Goal: Subscribe to service/newsletter

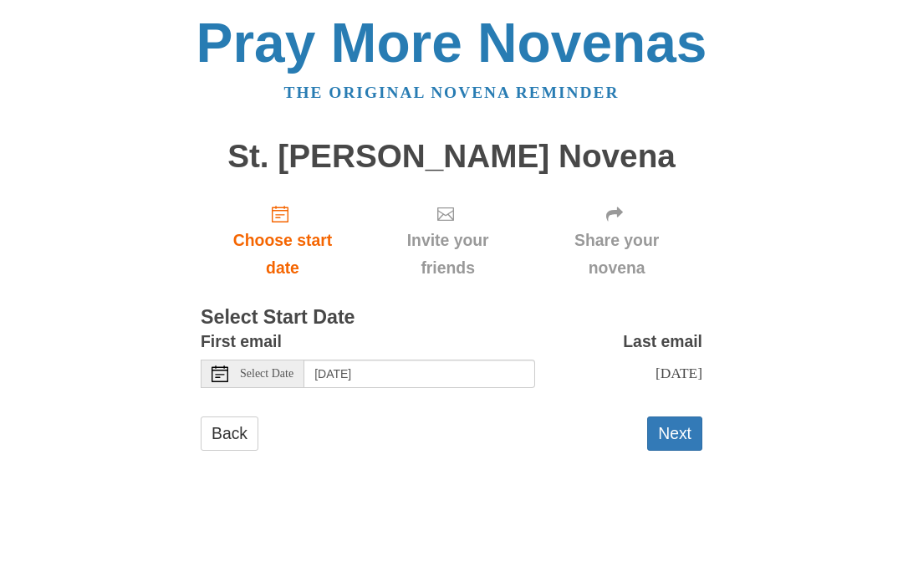
click at [672, 425] on button "Next" at bounding box center [674, 433] width 55 height 34
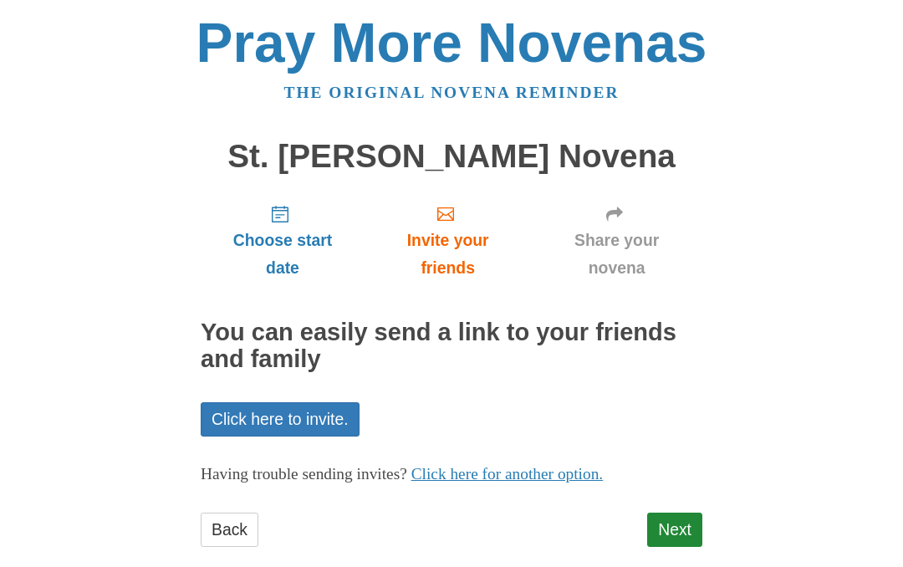
click at [227, 529] on link "Back" at bounding box center [230, 530] width 58 height 34
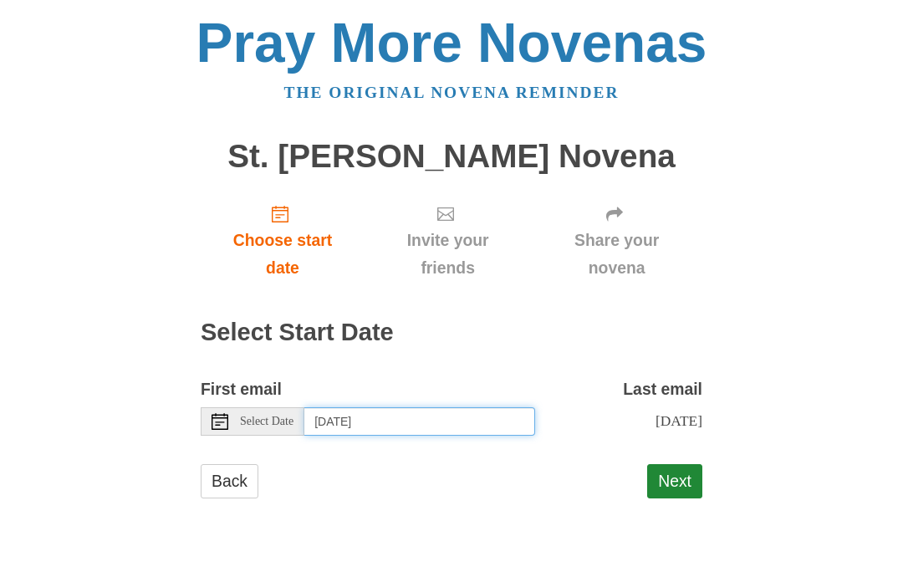
click at [465, 418] on input "[DATE]" at bounding box center [419, 421] width 231 height 28
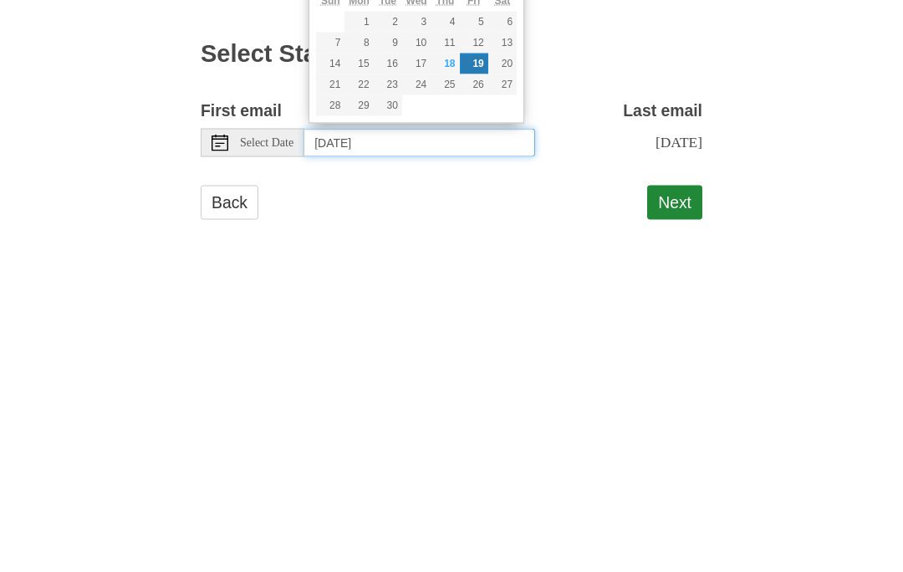
type input "[DATE]"
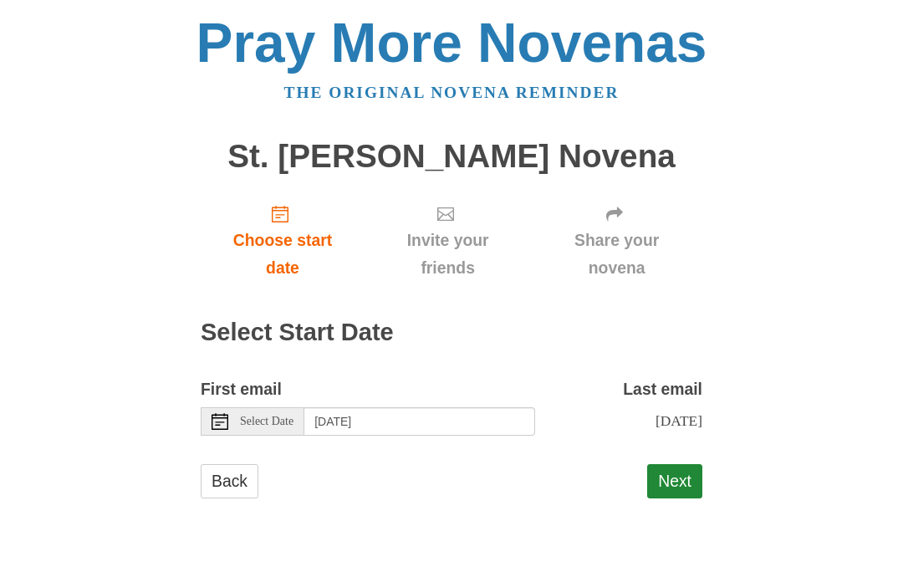
click at [681, 478] on button "Next" at bounding box center [674, 481] width 55 height 34
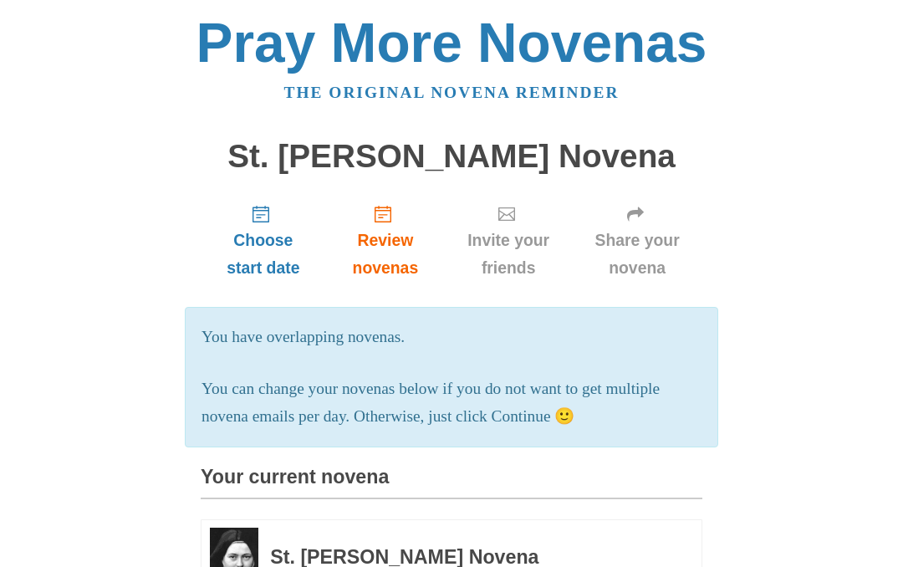
click at [268, 252] on span "Choose start date" at bounding box center [263, 254] width 92 height 55
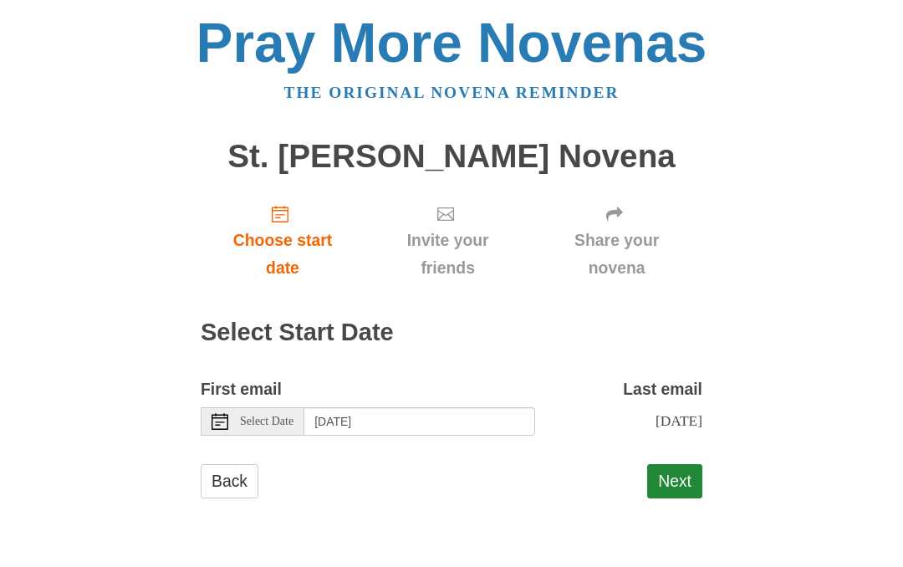
click at [676, 474] on button "Next" at bounding box center [674, 481] width 55 height 34
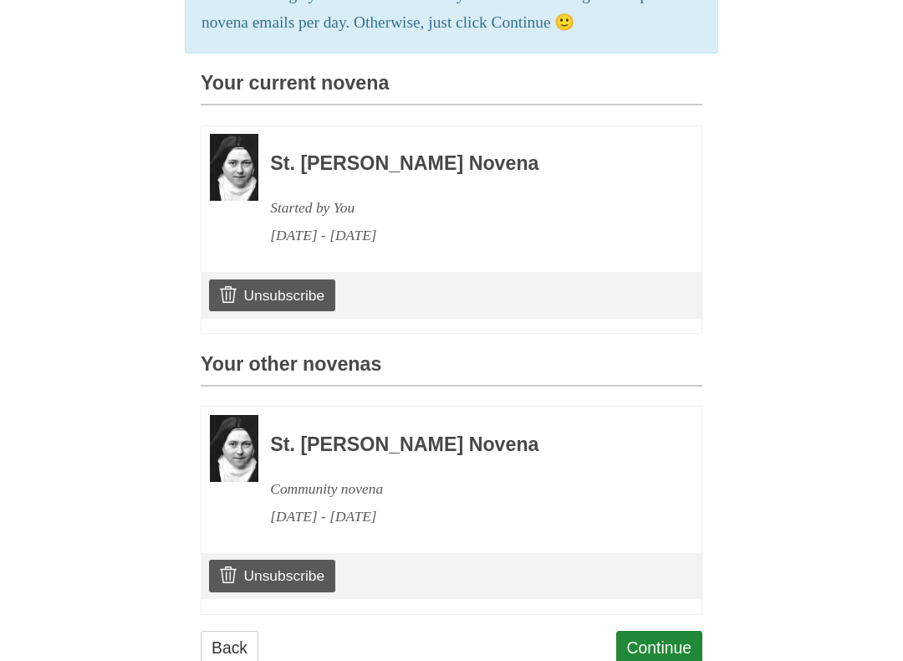
scroll to position [415, 0]
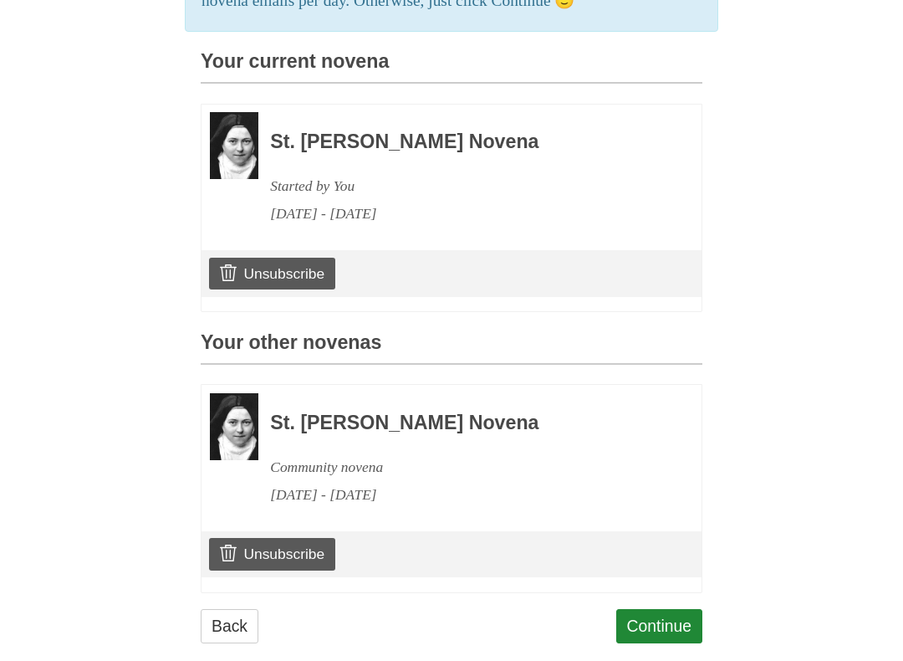
click at [272, 273] on link "Unsubscribe" at bounding box center [272, 274] width 126 height 32
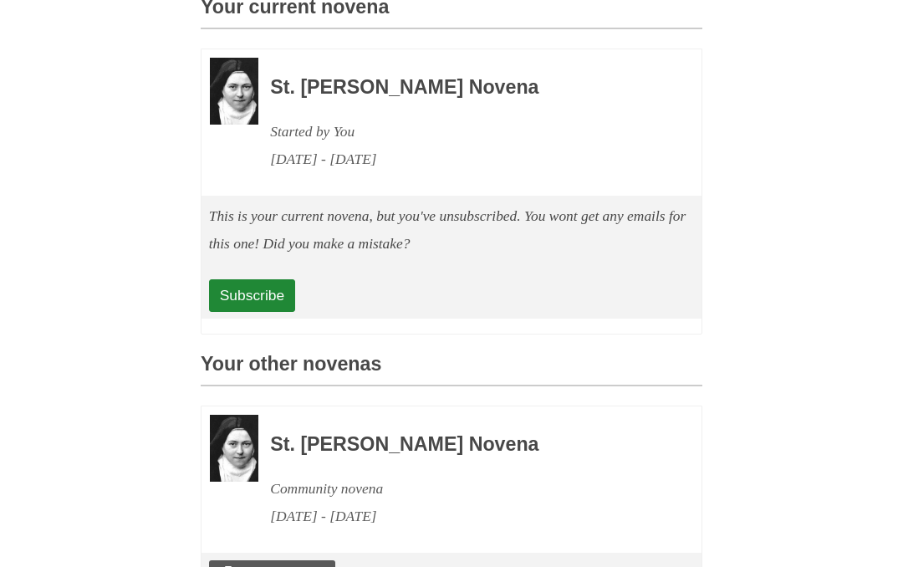
scroll to position [682, 0]
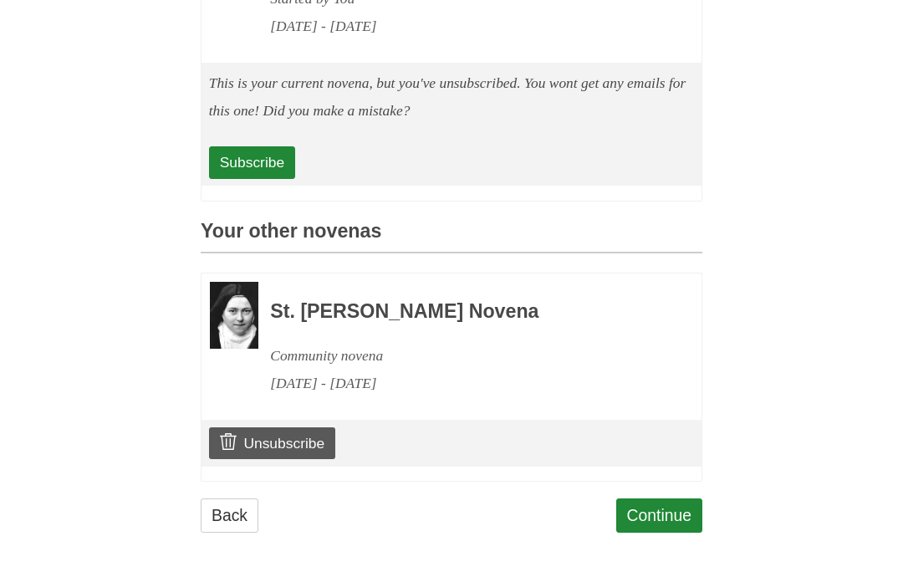
click at [644, 504] on link "Continue" at bounding box center [659, 515] width 87 height 34
click at [651, 498] on link "Continue" at bounding box center [659, 515] width 87 height 34
click at [646, 509] on link "Continue" at bounding box center [659, 515] width 87 height 34
click at [670, 507] on link "Continue" at bounding box center [659, 515] width 87 height 34
click at [680, 498] on link "Continue" at bounding box center [659, 515] width 87 height 34
